Goal: Task Accomplishment & Management: Manage account settings

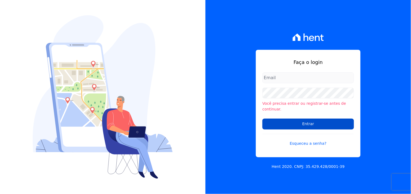
type input "[EMAIL_ADDRESS][DOMAIN_NAME]"
click at [301, 121] on input "Entrar" at bounding box center [309, 124] width 92 height 11
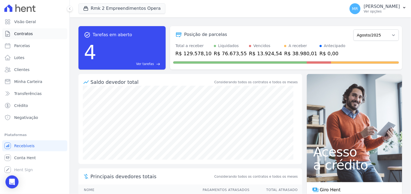
click at [23, 35] on span "Contratos" at bounding box center [23, 33] width 19 height 5
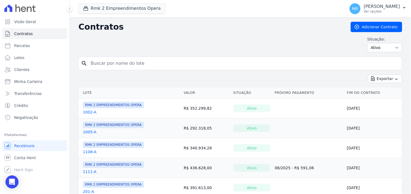
click at [113, 66] on input "search" at bounding box center [244, 63] width 313 height 11
type input "303"
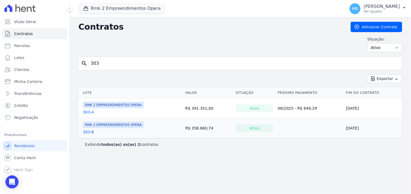
click at [88, 134] on link "303-B" at bounding box center [88, 132] width 11 height 5
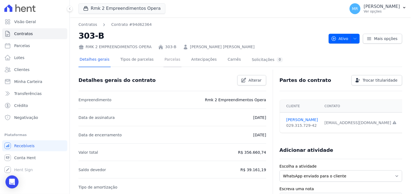
click at [167, 59] on link "Parcelas" at bounding box center [173, 60] width 18 height 14
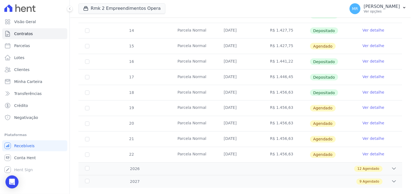
scroll to position [162, 0]
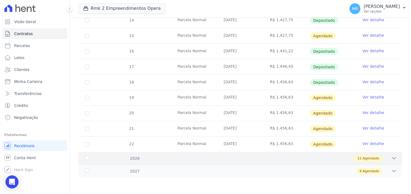
click at [392, 159] on icon at bounding box center [394, 158] width 5 height 5
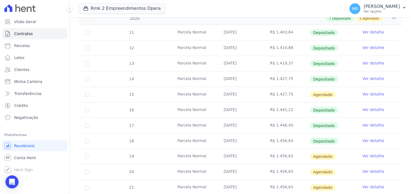
scroll to position [101, 0]
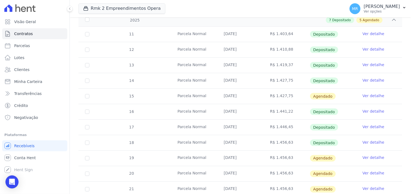
click at [366, 79] on link "Ver detalhe" at bounding box center [374, 80] width 22 height 5
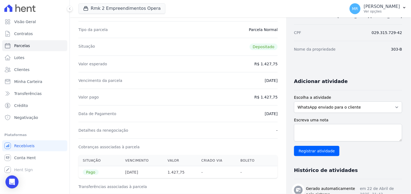
scroll to position [61, 0]
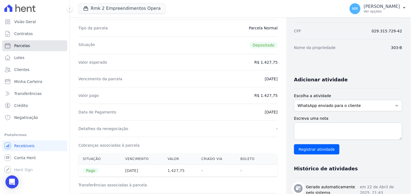
click at [29, 47] on link "Parcelas" at bounding box center [34, 45] width 65 height 11
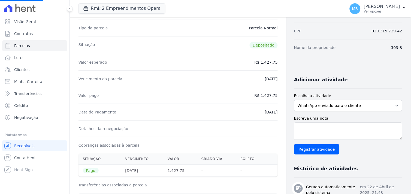
select select
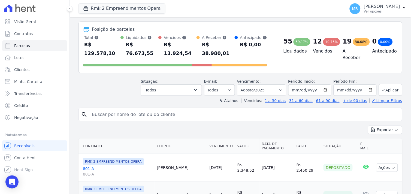
scroll to position [30, 0]
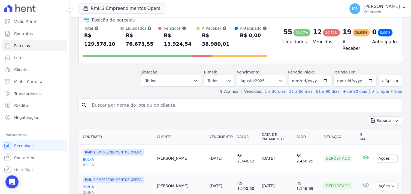
drag, startPoint x: 140, startPoint y: 95, endPoint x: 131, endPoint y: 88, distance: 11.3
click at [139, 100] on input "search" at bounding box center [244, 105] width 311 height 11
type input "303"
select select
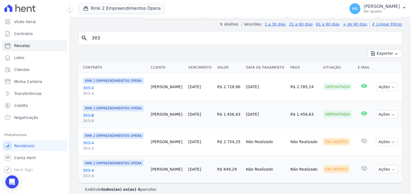
scroll to position [48, 0]
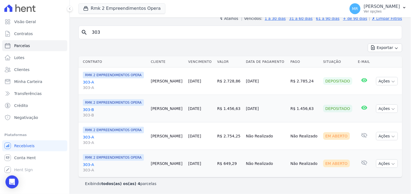
click at [86, 110] on link "303-B 303-B" at bounding box center [115, 112] width 64 height 11
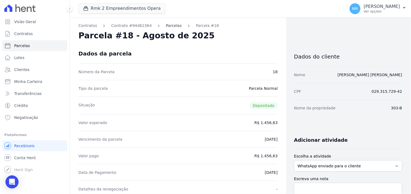
click at [167, 24] on link "Parcelas" at bounding box center [174, 26] width 16 height 6
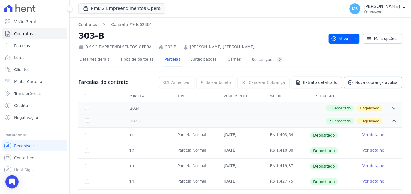
click at [369, 85] on link "Nova cobrança avulsa" at bounding box center [373, 82] width 58 height 11
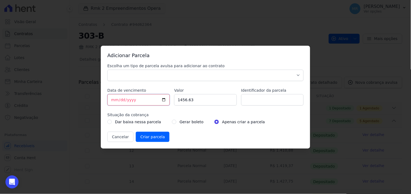
drag, startPoint x: 127, startPoint y: 100, endPoint x: 91, endPoint y: 98, distance: 35.8
click at [91, 98] on div "Adicionar Parcela Escolha um tipo de parcela avulsa para adicionar ao contrato …" at bounding box center [205, 97] width 411 height 194
type input "2025-08-30"
drag, startPoint x: 178, startPoint y: 104, endPoint x: 164, endPoint y: 105, distance: 14.2
click at [164, 105] on div "Escolha um tipo de parcela avulsa para adicionar ao contrato Parcela Normal Sin…" at bounding box center [205, 102] width 196 height 79
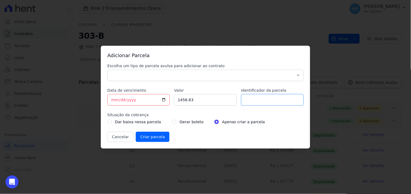
click at [250, 99] on input "Identificador da parcela" at bounding box center [272, 99] width 62 height 11
type input "9450,32"
drag, startPoint x: 206, startPoint y: 104, endPoint x: 169, endPoint y: 100, distance: 37.6
click at [169, 100] on div "Escolha um tipo de parcela avulsa para adicionar ao contrato Parcela Normal Sin…" at bounding box center [205, 102] width 196 height 79
type input "9450.32"
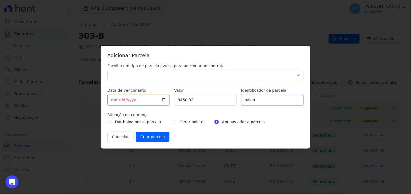
type input "balao"
click at [172, 122] on div "Gerar boleto" at bounding box center [188, 122] width 32 height 7
click at [172, 123] on input "radio" at bounding box center [174, 122] width 4 height 4
radio input "true"
click at [149, 140] on input "Criar parcela" at bounding box center [153, 137] width 34 height 10
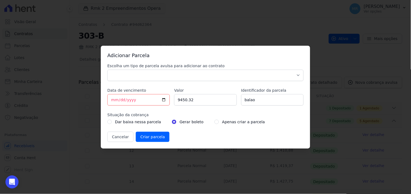
click at [213, 140] on div "Cancelar Criar parcela" at bounding box center [205, 137] width 196 height 10
drag, startPoint x: 198, startPoint y: 77, endPoint x: 179, endPoint y: 80, distance: 19.6
click at [198, 77] on select "Parcela Normal Sinal Caução Intercalada Chaves Pré Chaves Pós Chaves Taxas Quit…" at bounding box center [205, 75] width 196 height 11
select select "others"
click at [107, 70] on select "Parcela Normal Sinal Caução Intercalada Chaves Pré Chaves Pós Chaves Taxas Quit…" at bounding box center [205, 75] width 196 height 11
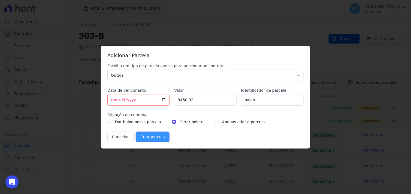
click at [148, 137] on input "Criar parcela" at bounding box center [153, 137] width 34 height 10
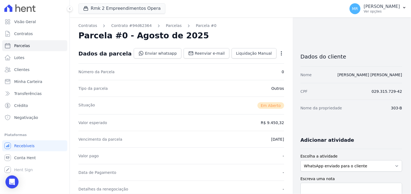
scroll to position [121, 0]
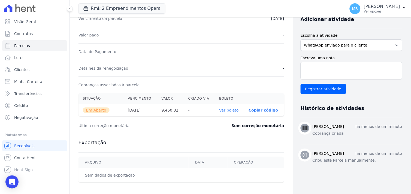
click at [224, 107] on th "Ver boleto" at bounding box center [229, 110] width 29 height 12
click at [223, 110] on link "Ver boleto" at bounding box center [229, 110] width 19 height 4
